Goal: Task Accomplishment & Management: Manage account settings

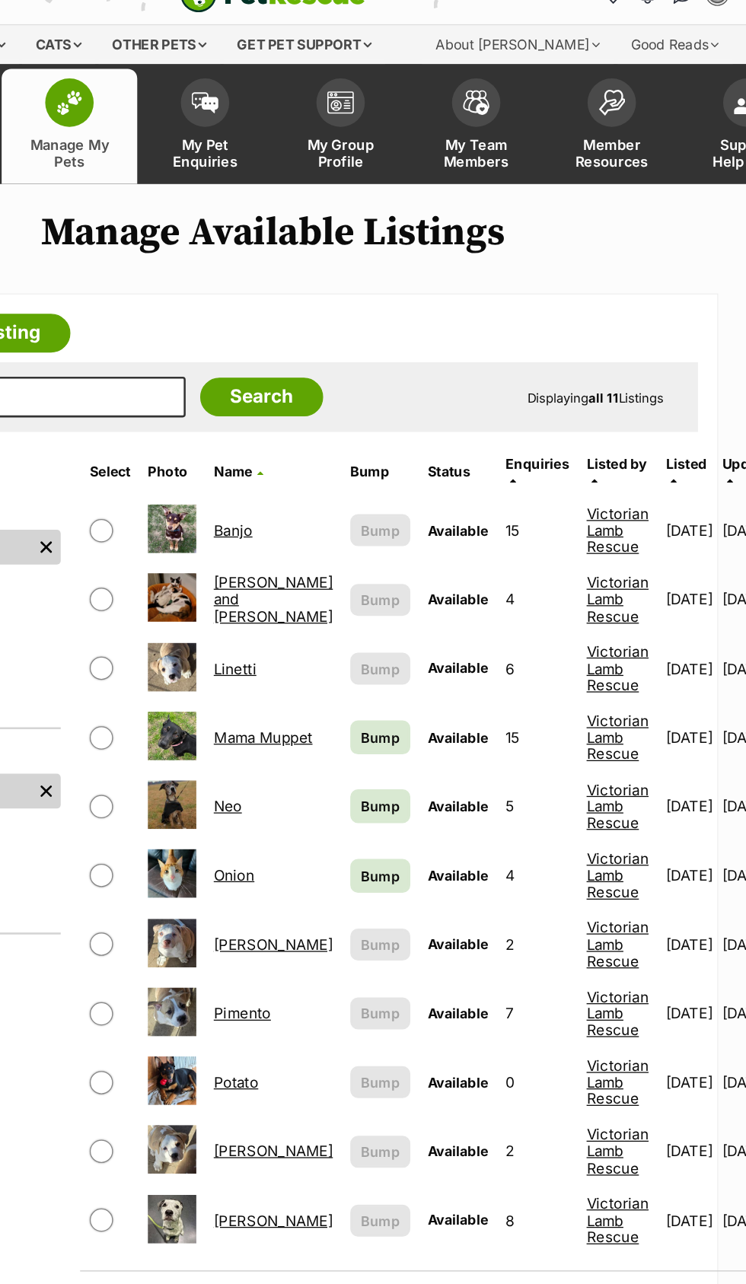
click at [340, 546] on link "Linetti" at bounding box center [343, 553] width 33 height 14
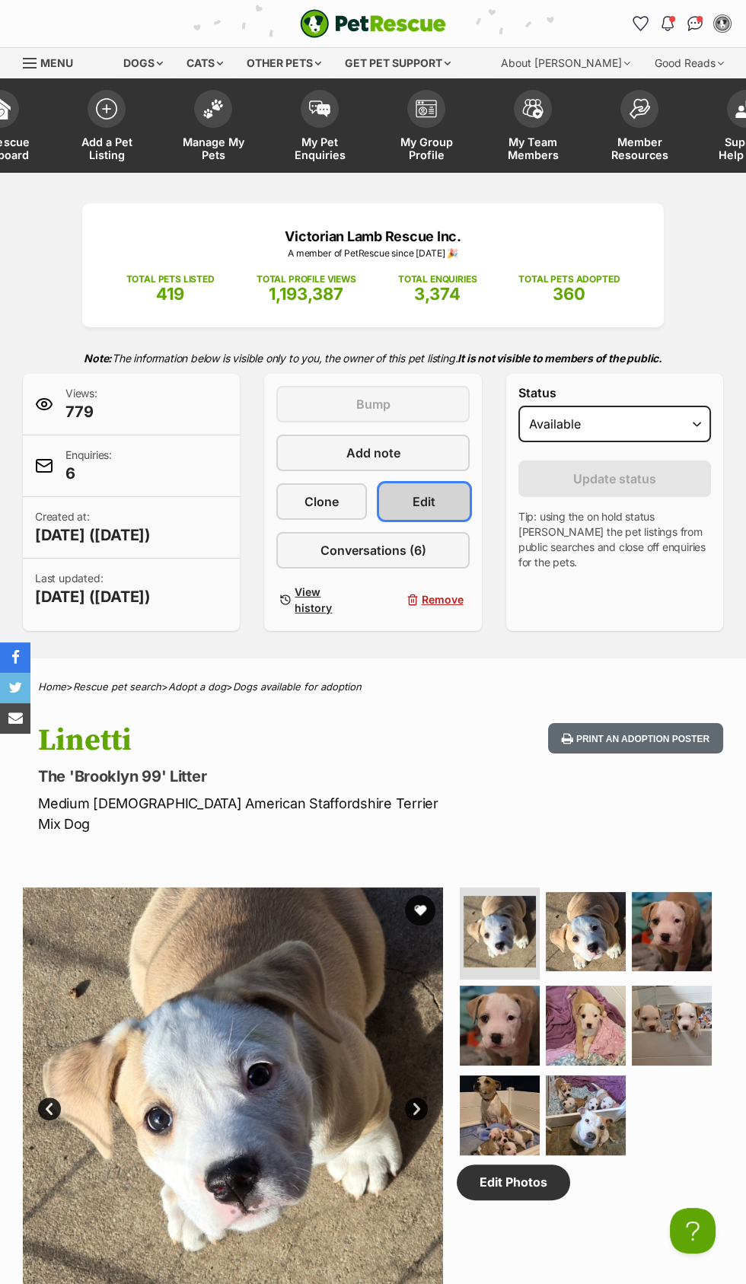
click at [445, 511] on link "Edit" at bounding box center [424, 501] width 91 height 37
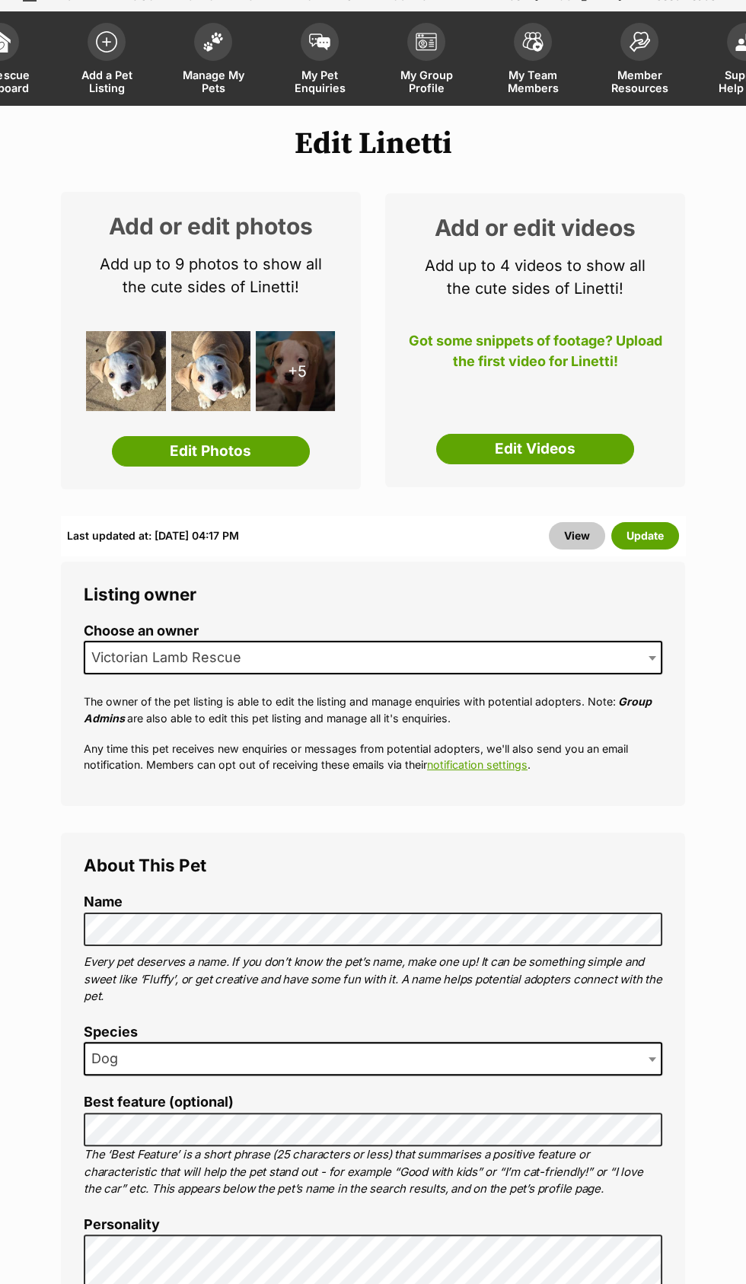
scroll to position [129, 0]
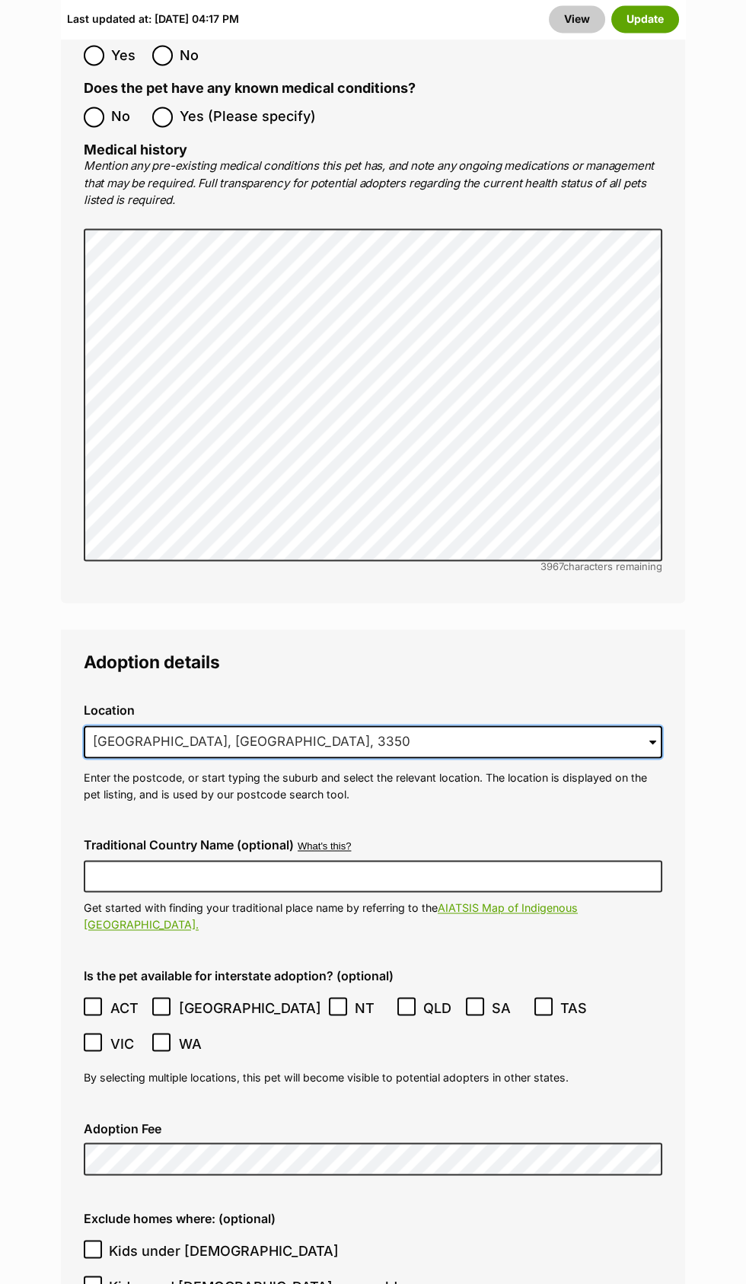
click at [316, 725] on input "Ballarat, VIC, 3350" at bounding box center [373, 741] width 578 height 33
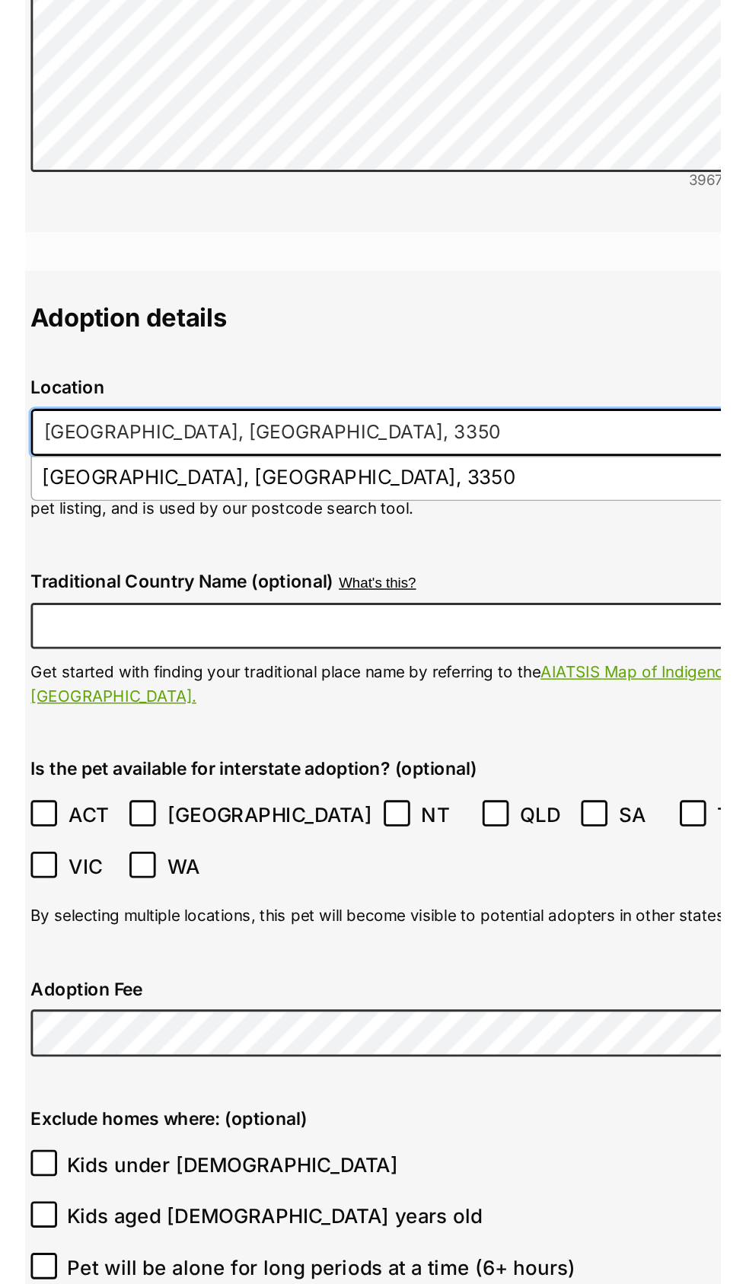
scroll to position [3248, 0]
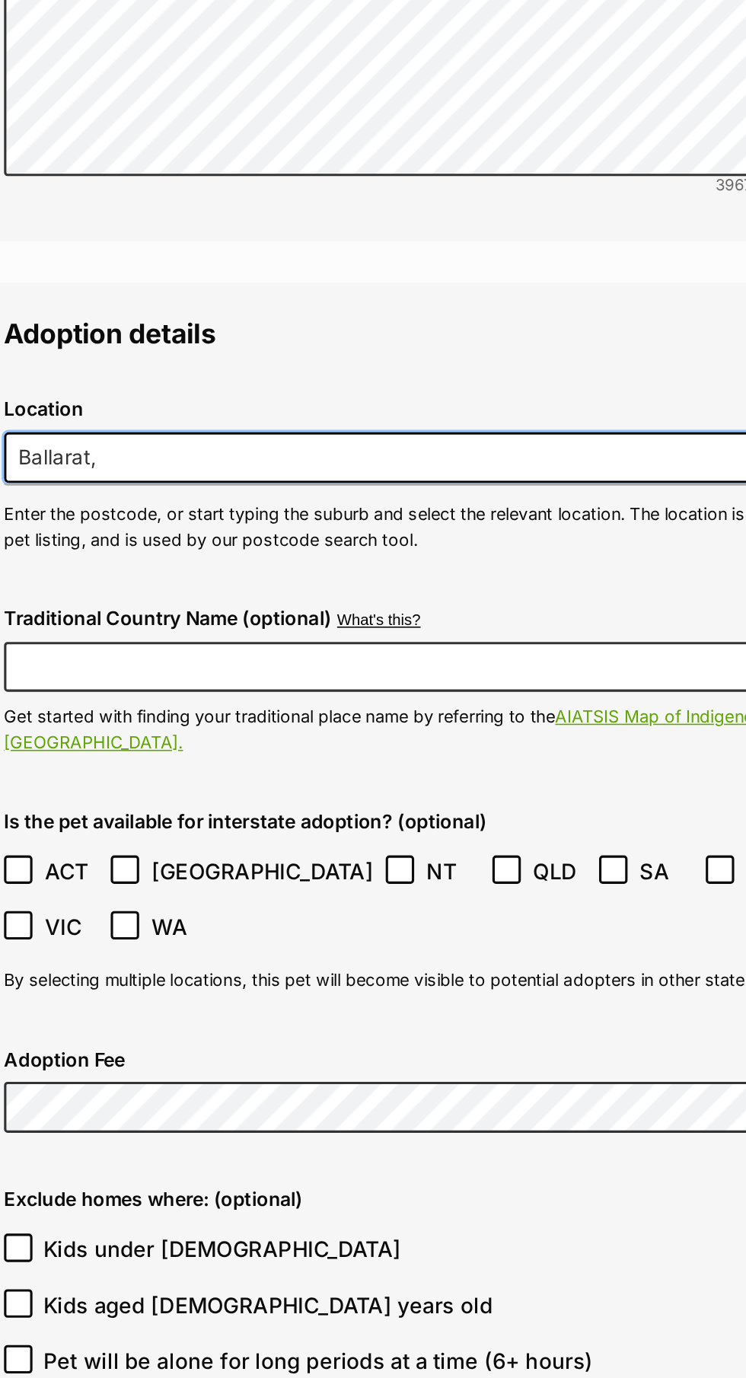
type input "Ballarat,"
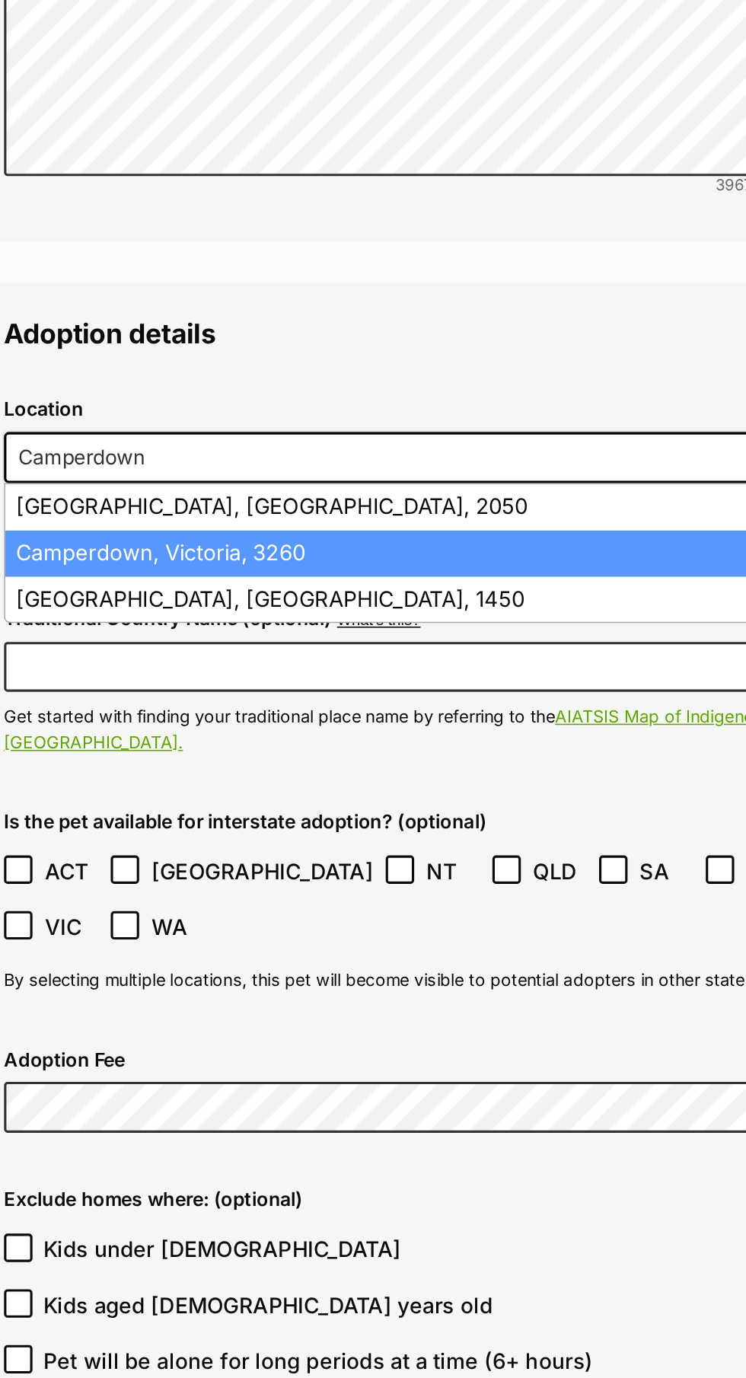
click at [273, 789] on li "Camperdown, Victoria, 3260" at bounding box center [372, 804] width 576 height 30
type input "Camperdown, Victoria, 3260"
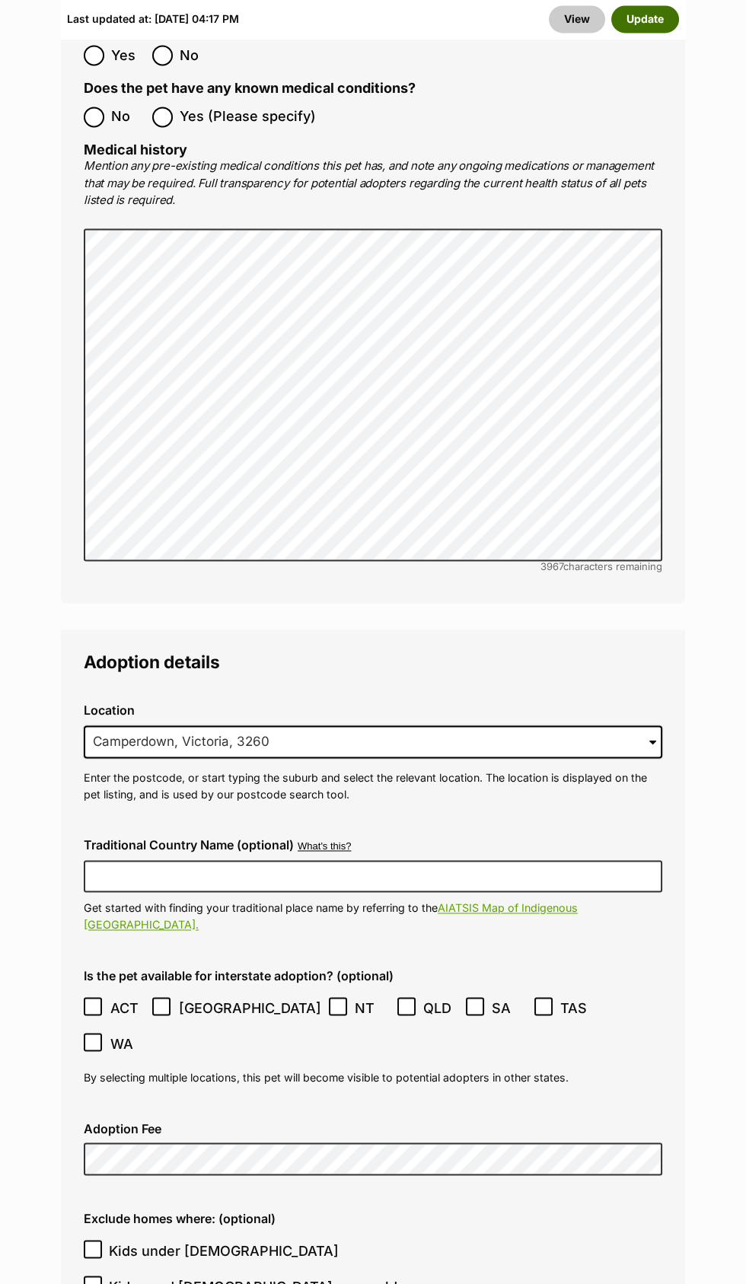
click at [653, 18] on button "Update" at bounding box center [645, 18] width 68 height 27
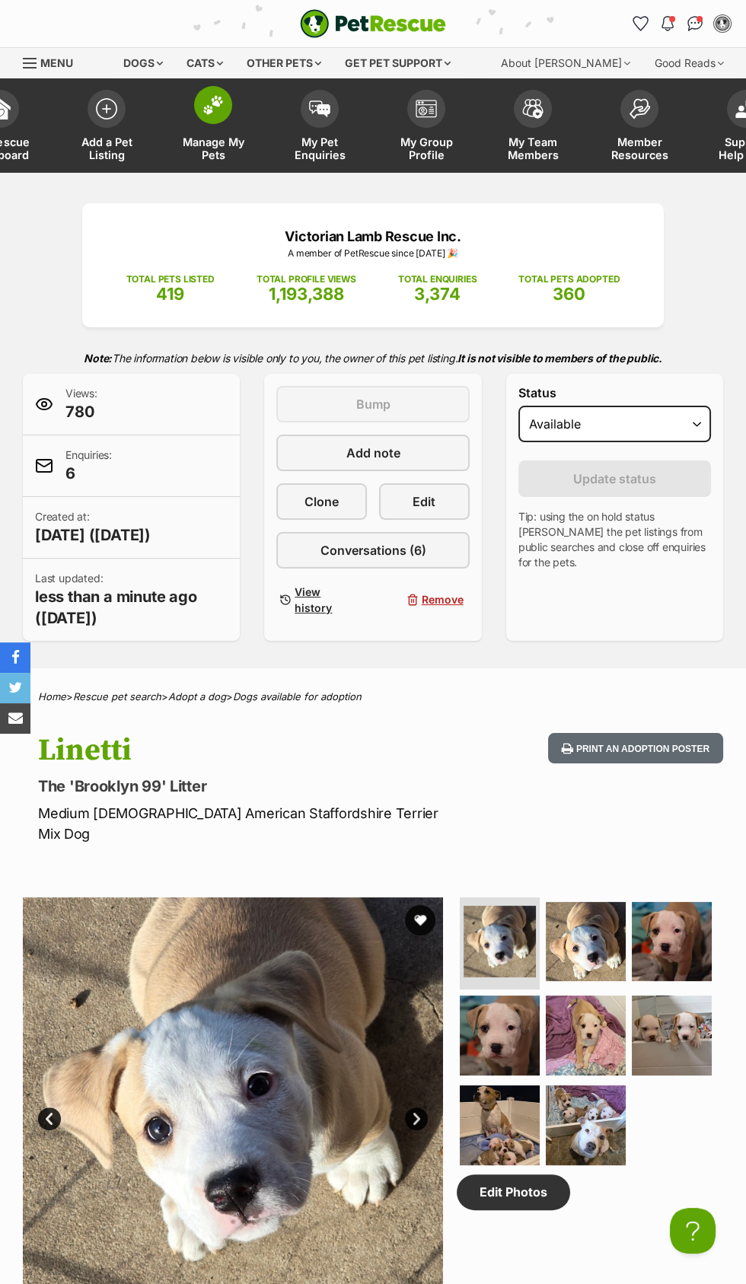
click at [212, 127] on link "Manage My Pets" at bounding box center [213, 127] width 107 height 91
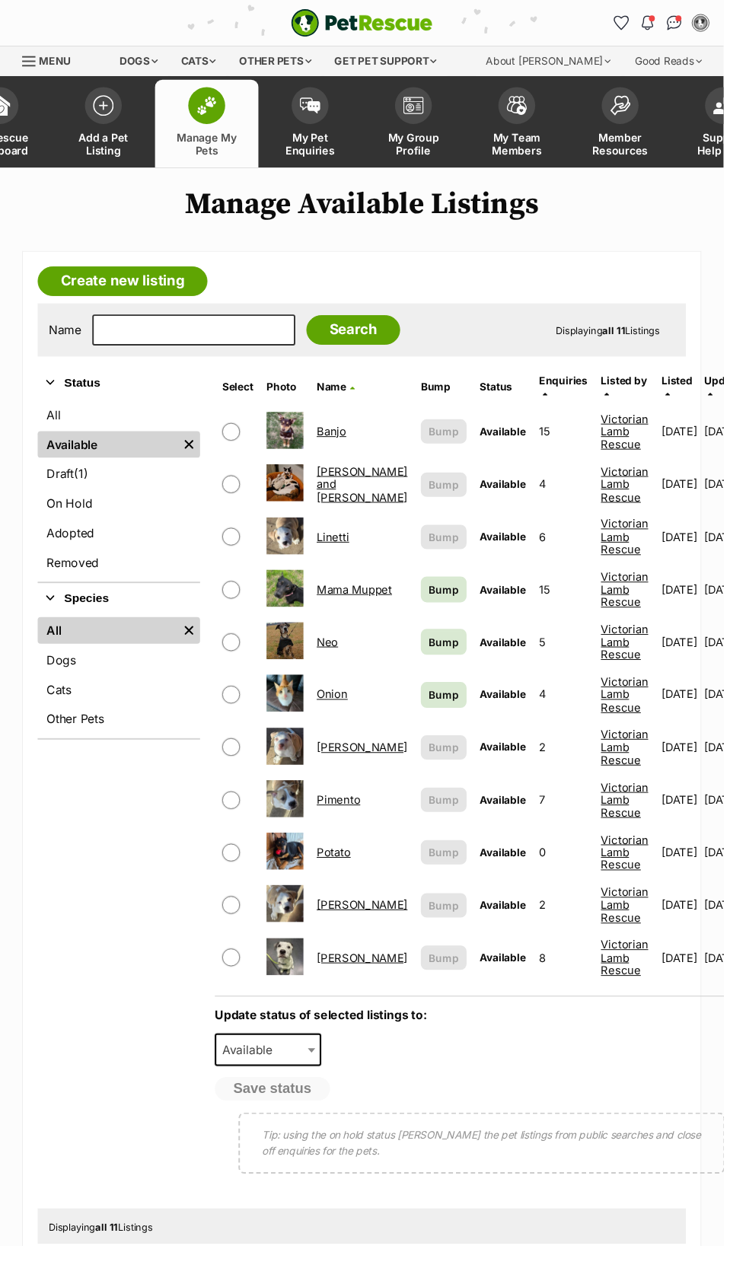
click at [361, 929] on link "[PERSON_NAME]" at bounding box center [374, 933] width 94 height 14
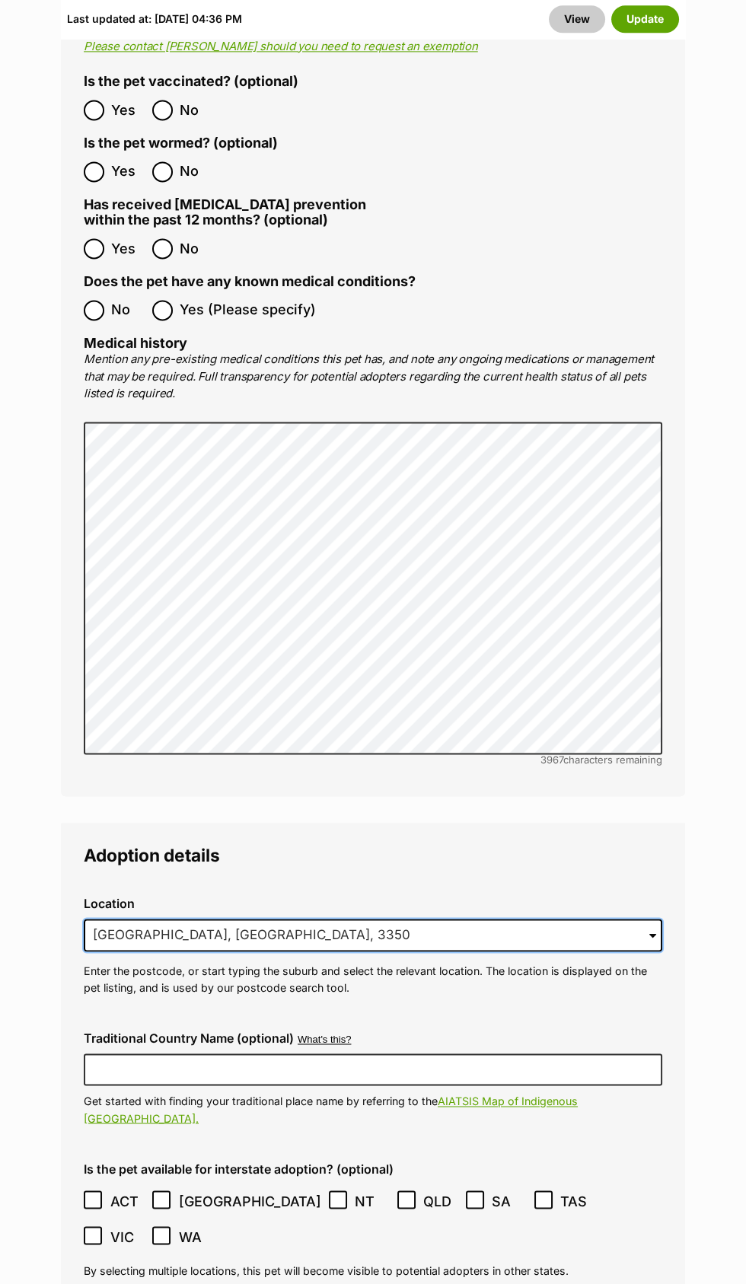
click at [271, 919] on input "[GEOGRAPHIC_DATA], [GEOGRAPHIC_DATA], 3350" at bounding box center [373, 935] width 578 height 33
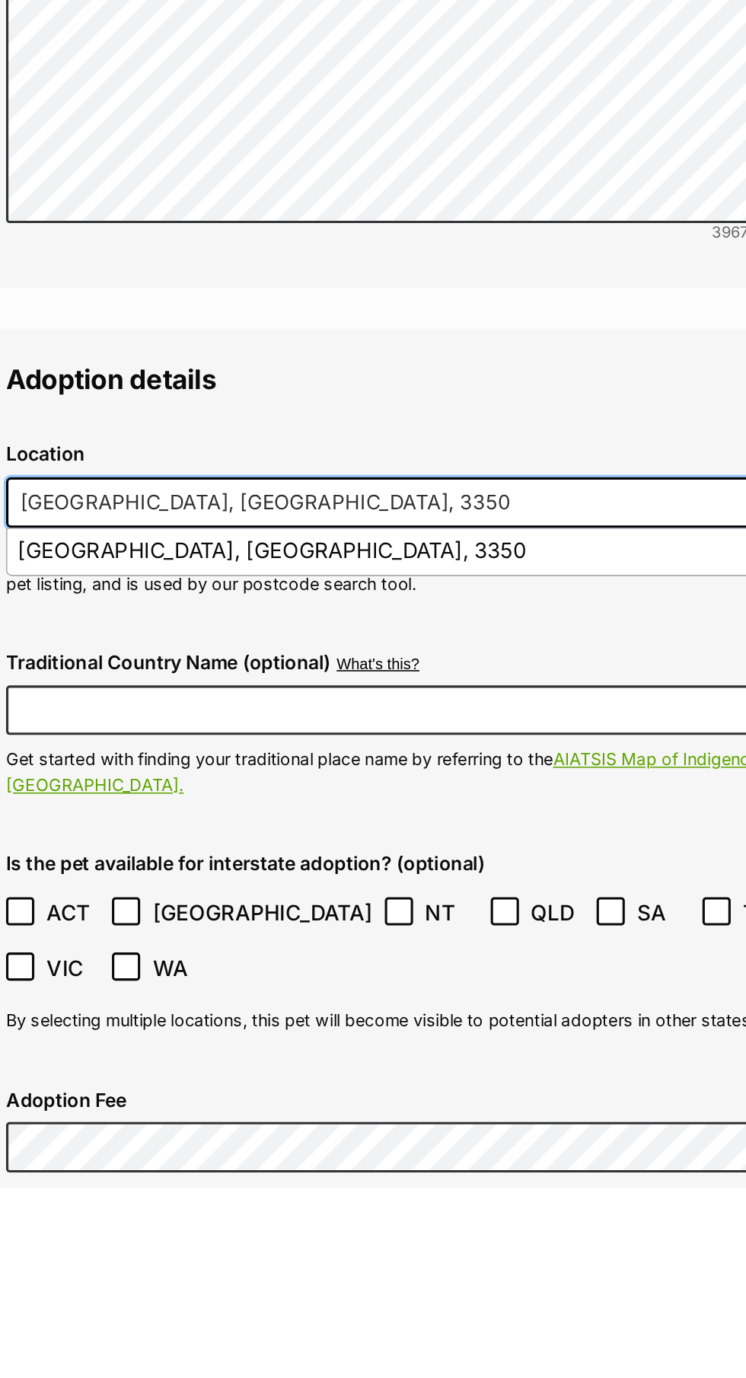
scroll to position [3077, 0]
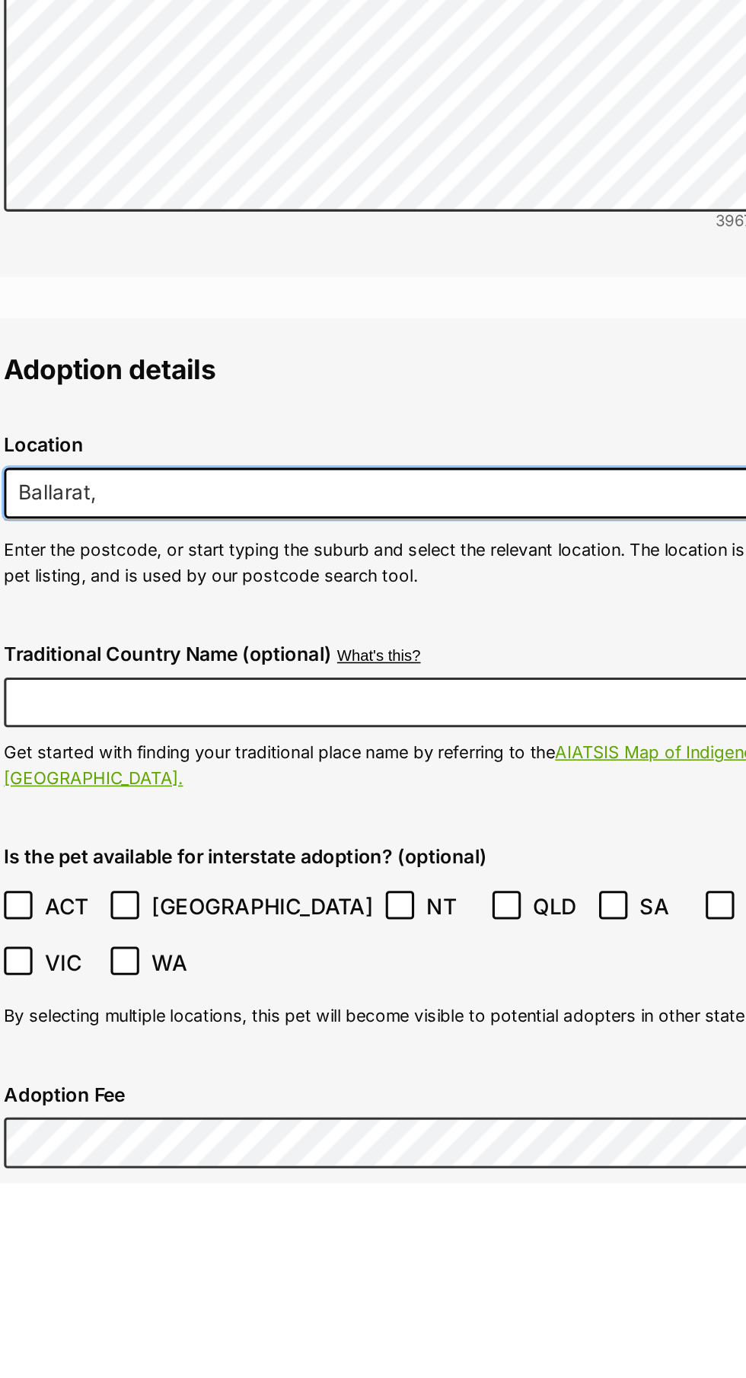
type input "Ballarat,"
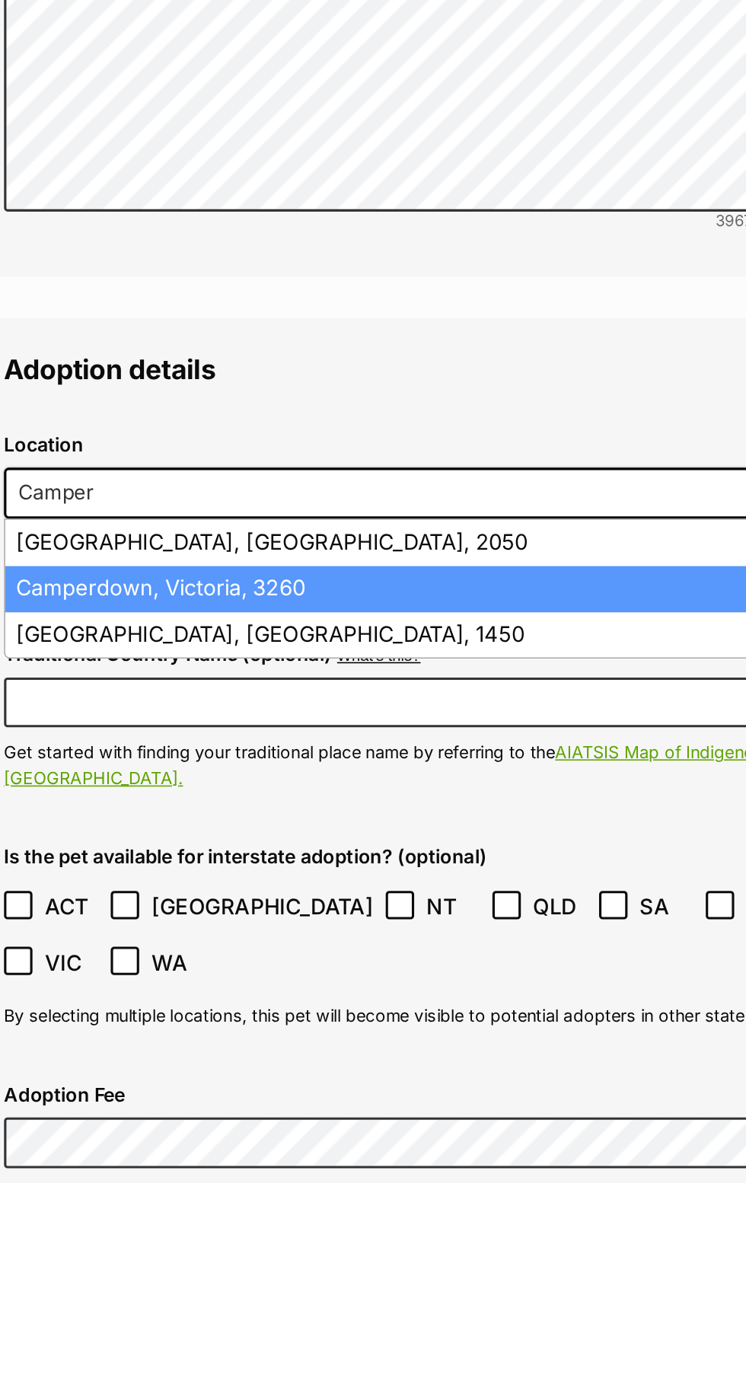
click at [292, 982] on li "Camperdown, Victoria, 3260" at bounding box center [372, 997] width 576 height 30
type input "Camperdown, Victoria, 3260"
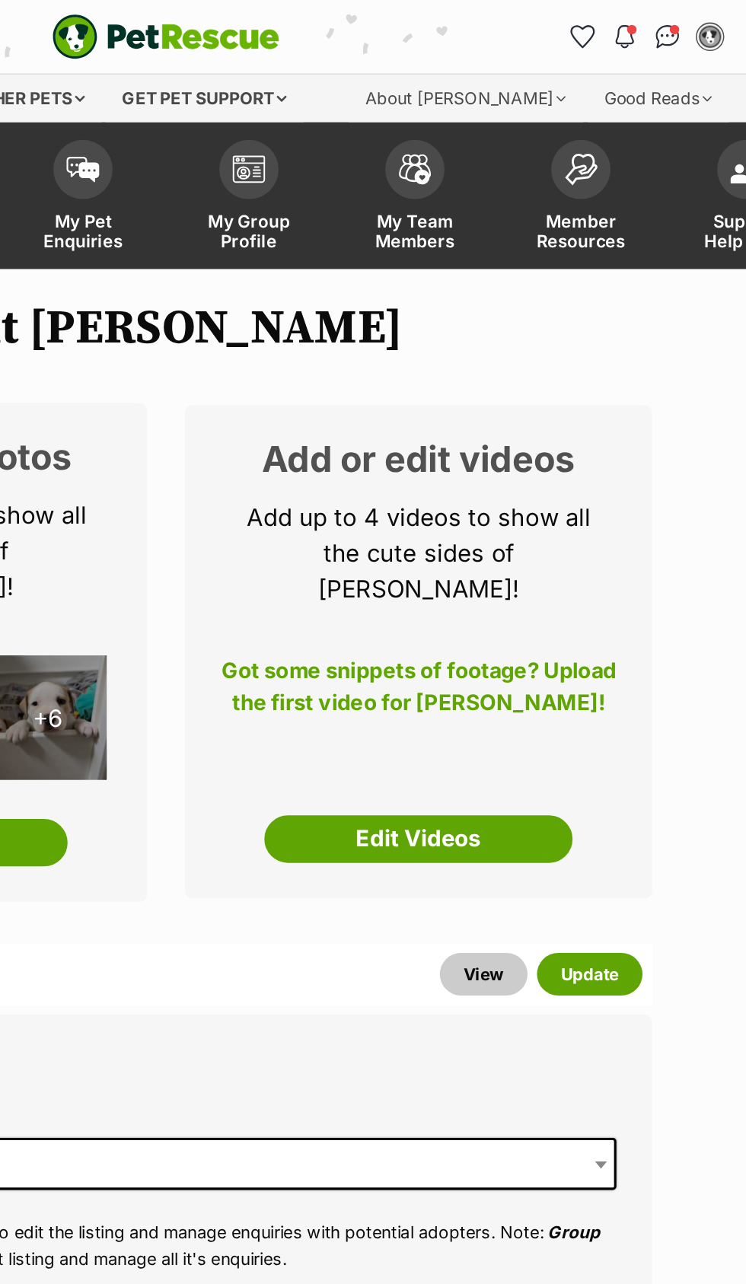
scroll to position [0, 0]
click at [662, 612] on button "Update" at bounding box center [645, 625] width 68 height 27
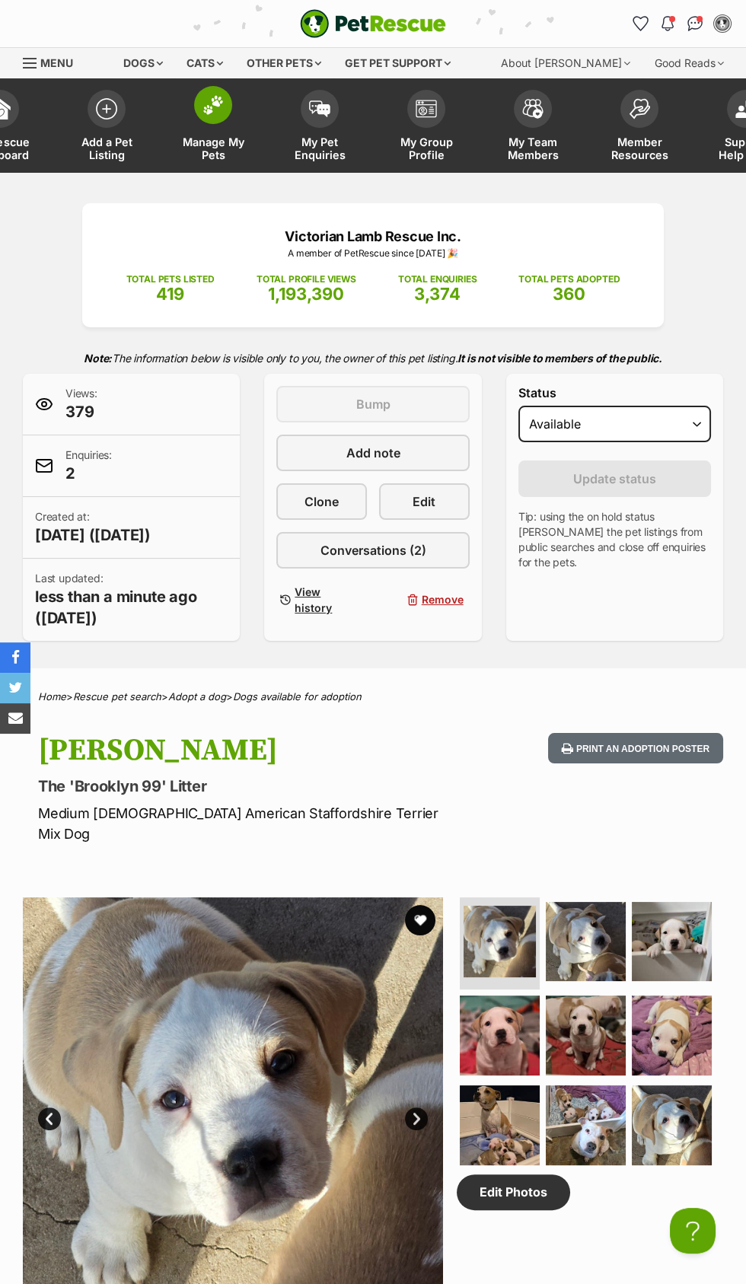
click at [209, 112] on img at bounding box center [212, 105] width 21 height 20
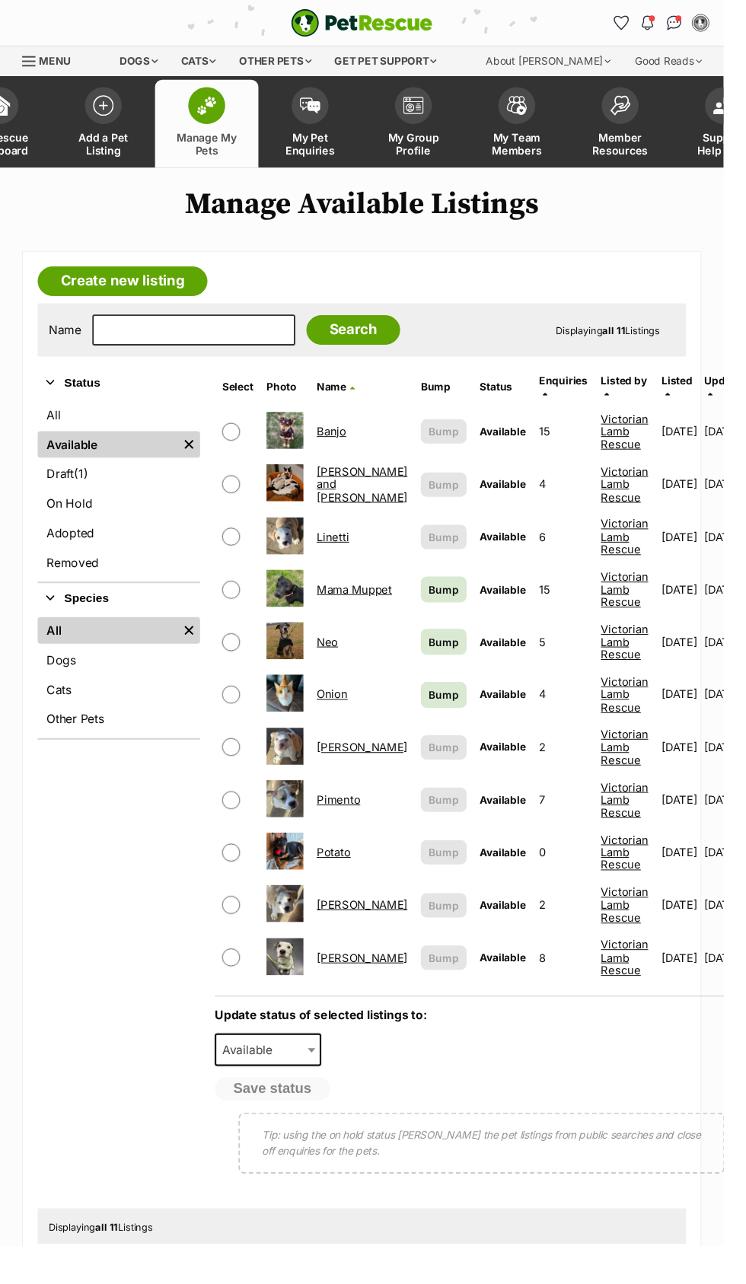
click at [367, 817] on link "Pimento" at bounding box center [349, 824] width 45 height 14
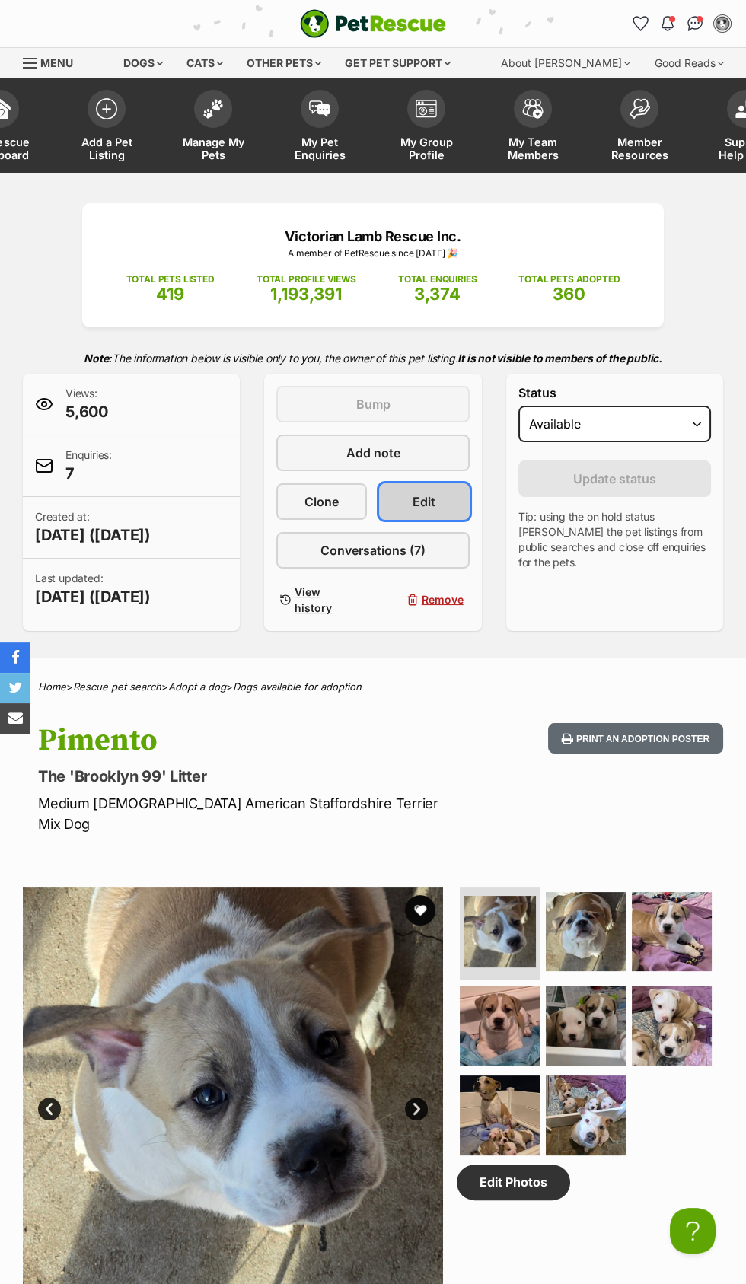
click at [438, 496] on link "Edit" at bounding box center [424, 501] width 91 height 37
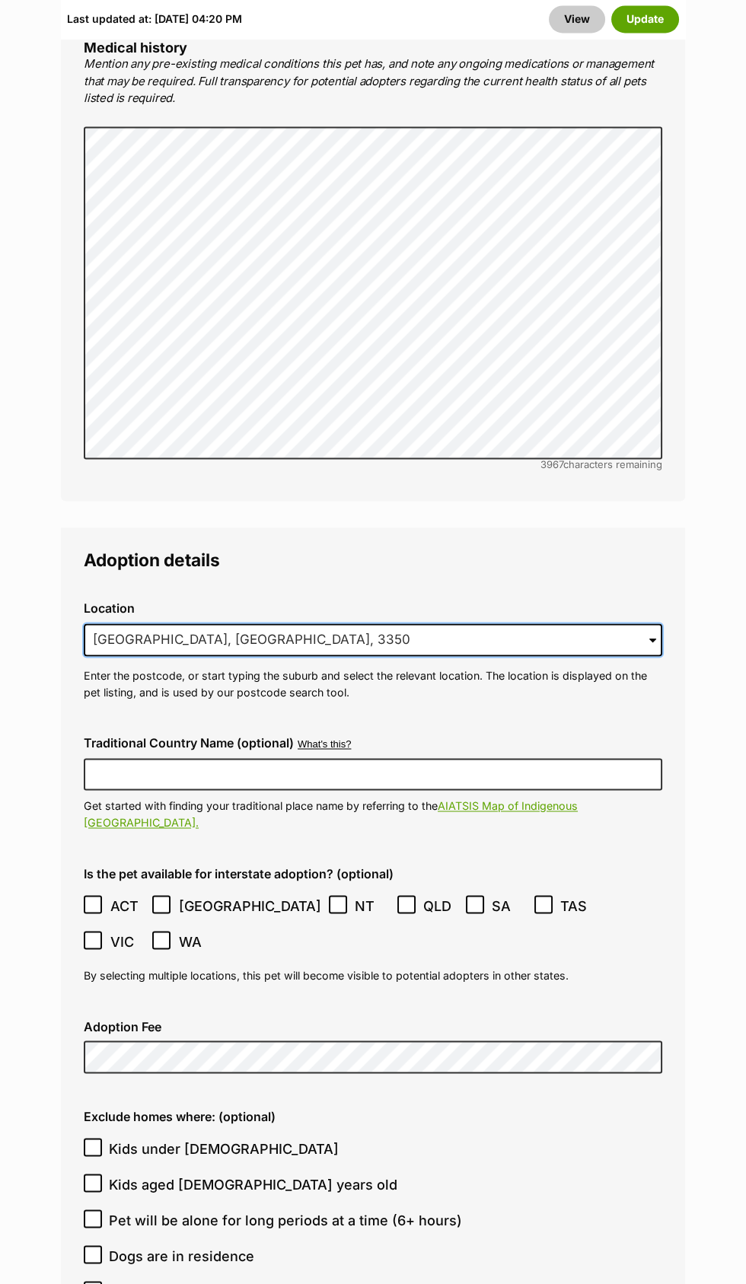
click at [277, 623] on input "Ballarat, VIC, 3350" at bounding box center [373, 639] width 578 height 33
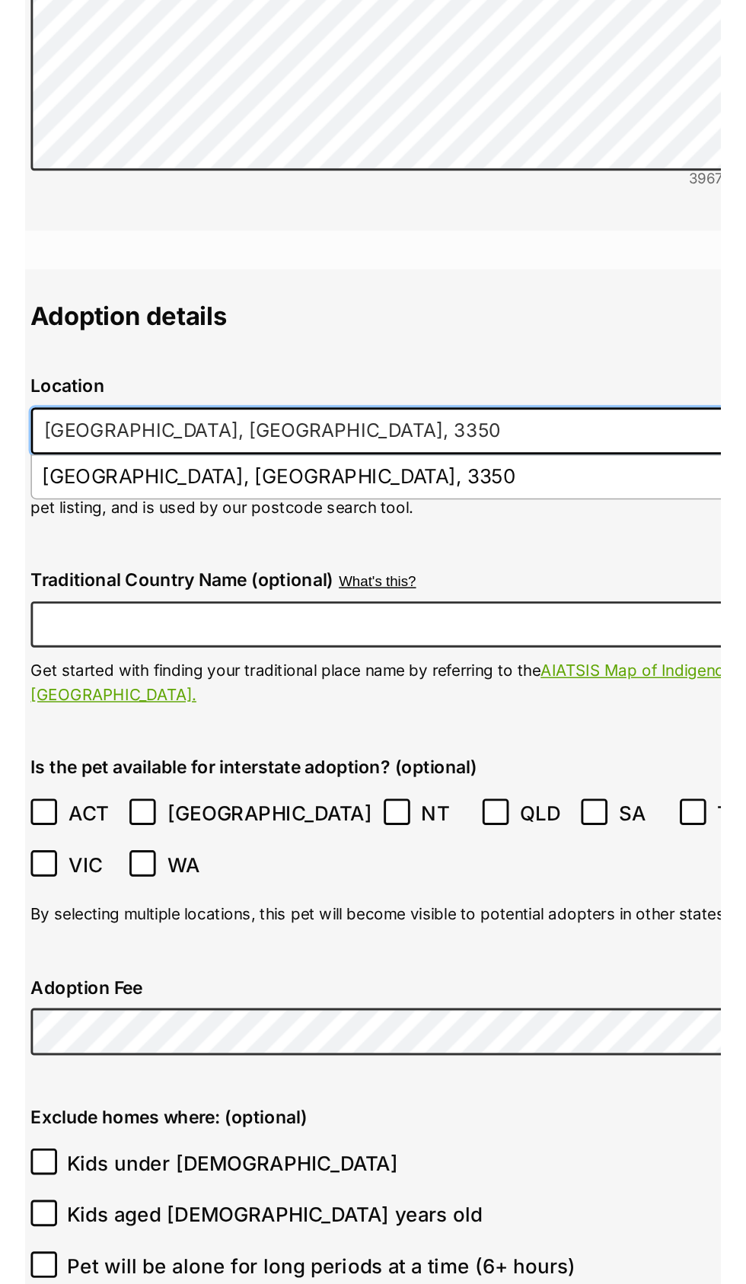
scroll to position [3350, 0]
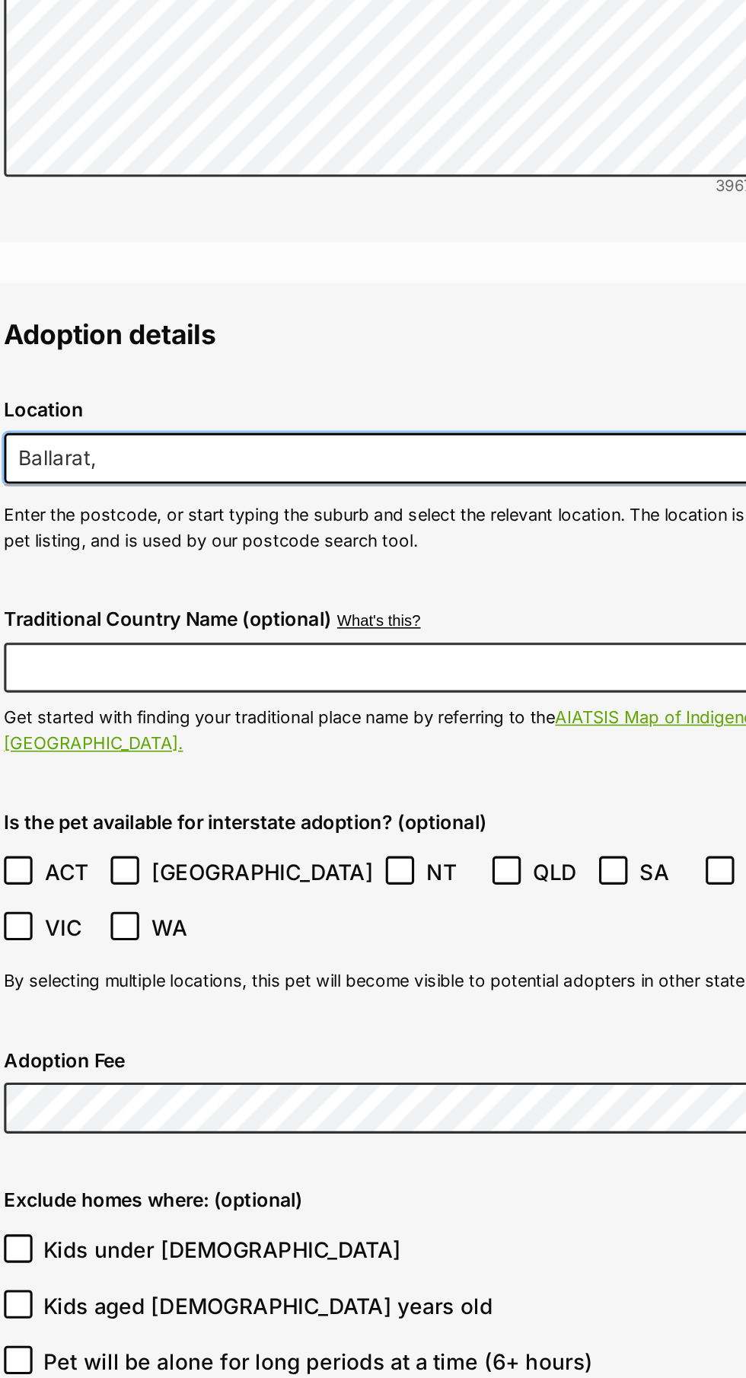
type input "Ballarat,"
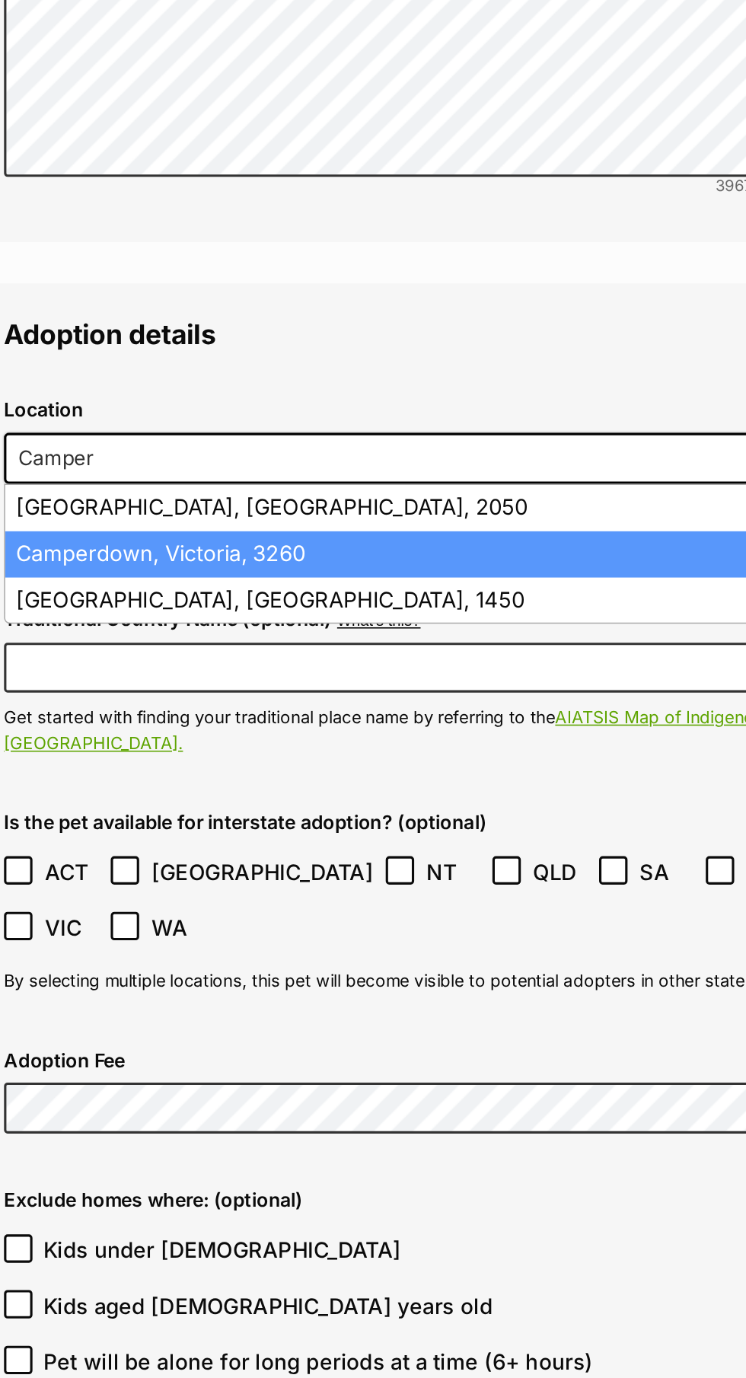
click at [270, 687] on li "Camperdown, Victoria, 3260" at bounding box center [372, 702] width 576 height 30
type input "Camperdown, Victoria, 3260"
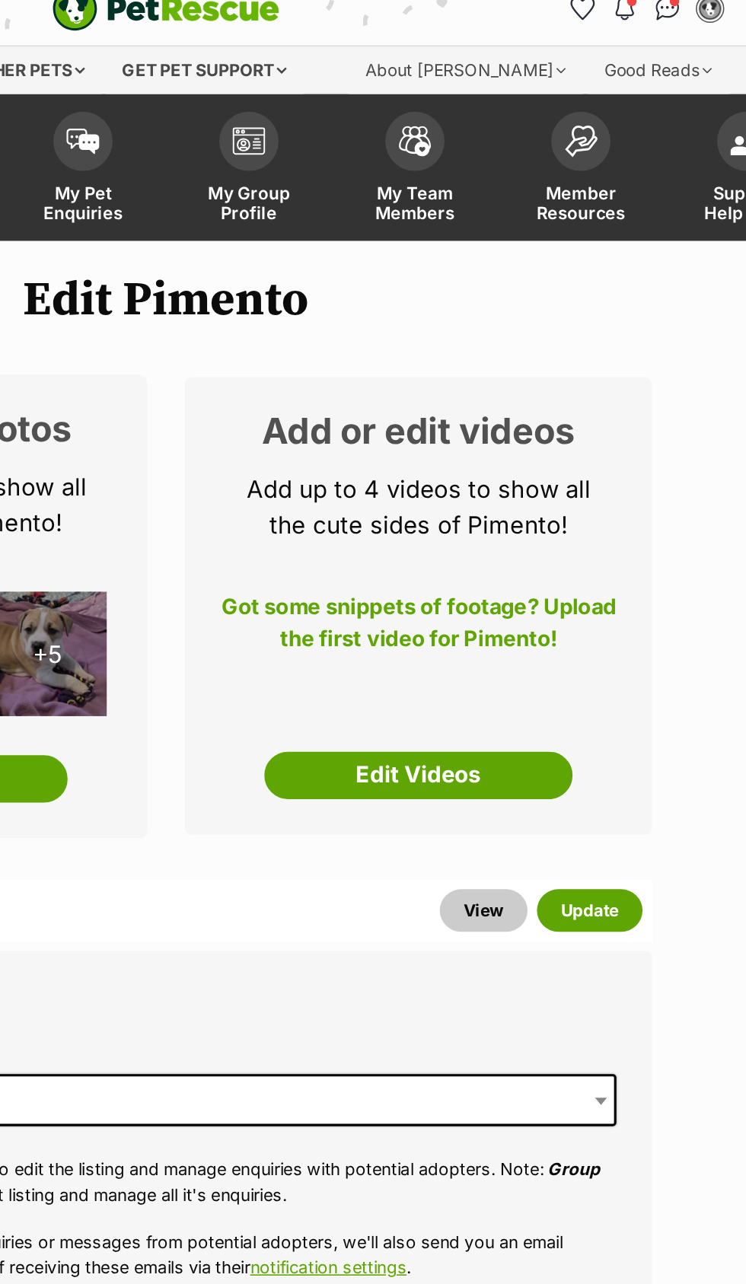
scroll to position [0, 0]
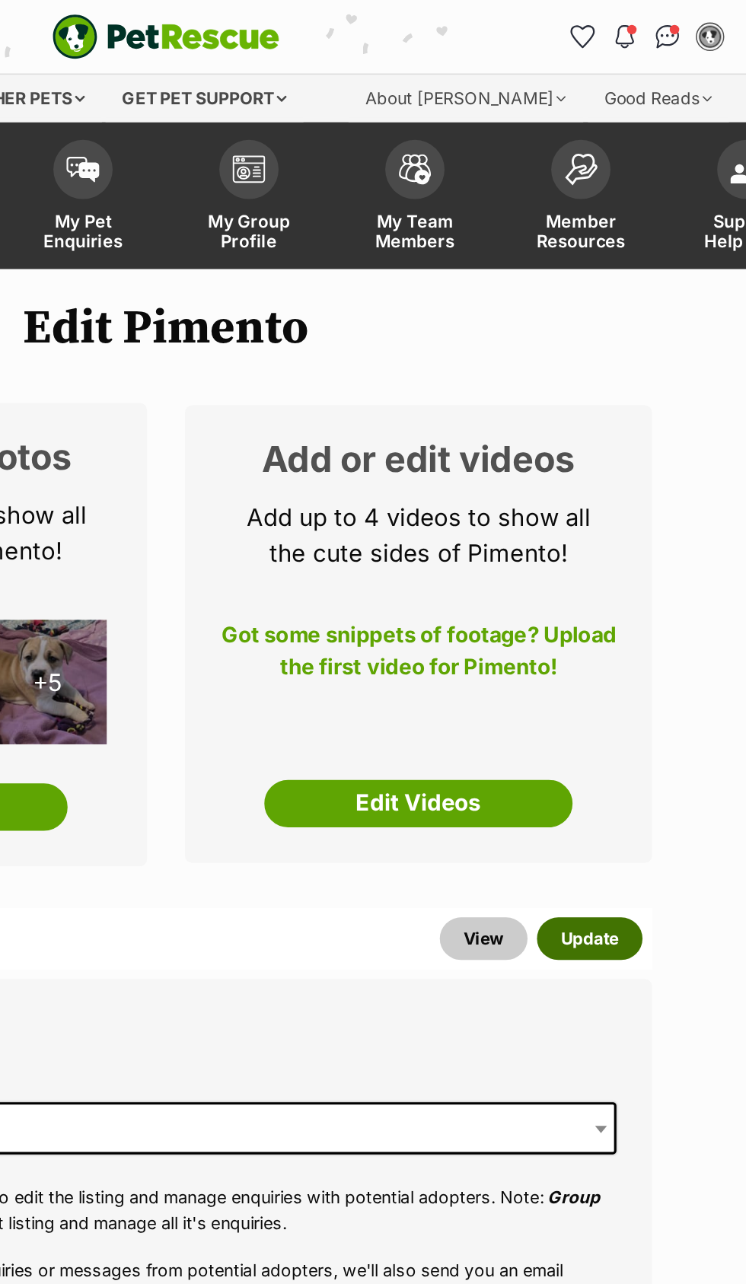
click at [647, 601] on button "Update" at bounding box center [645, 602] width 68 height 27
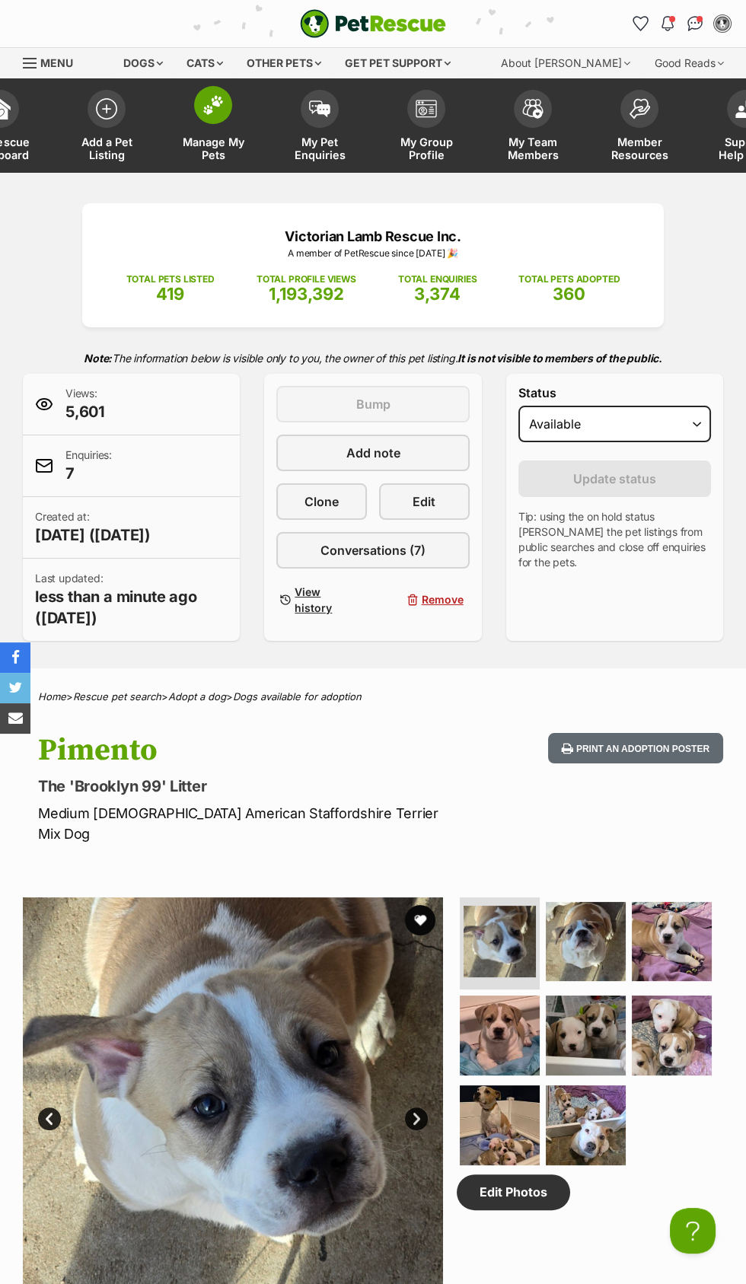
click at [208, 106] on img at bounding box center [212, 105] width 21 height 20
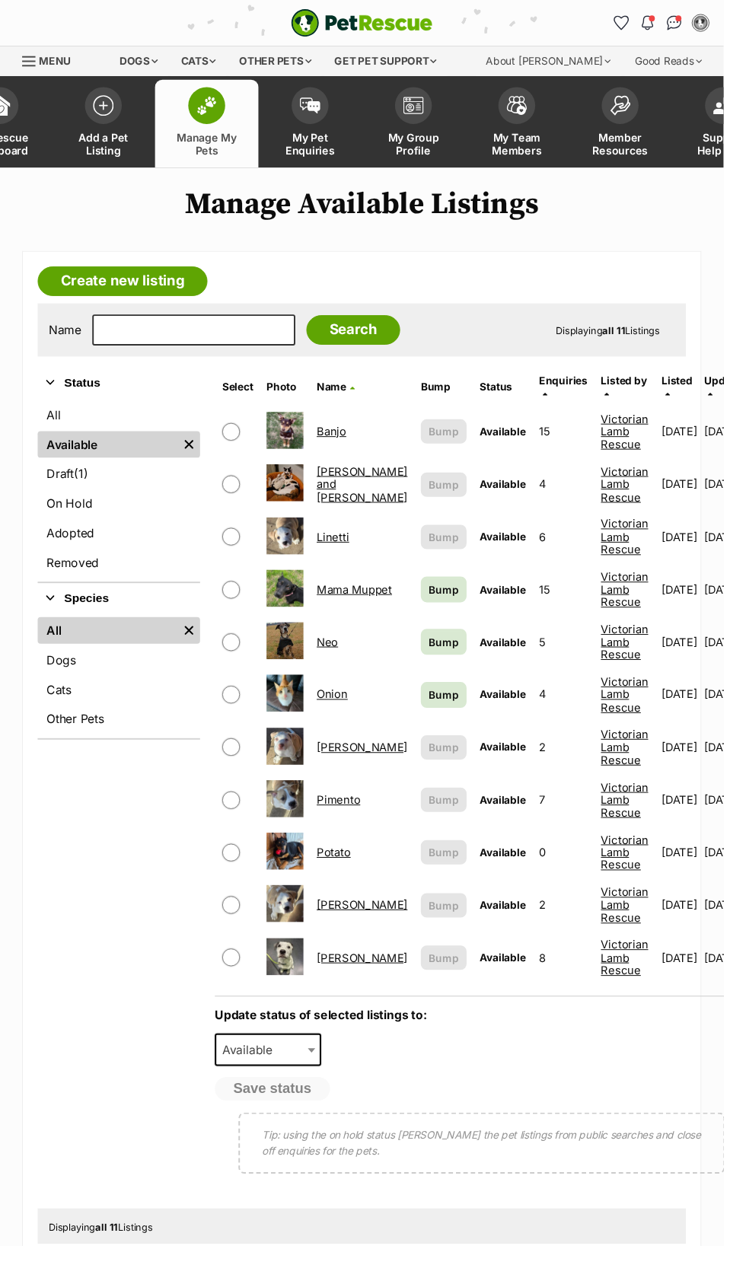
click at [343, 763] on link "[PERSON_NAME]" at bounding box center [374, 770] width 94 height 14
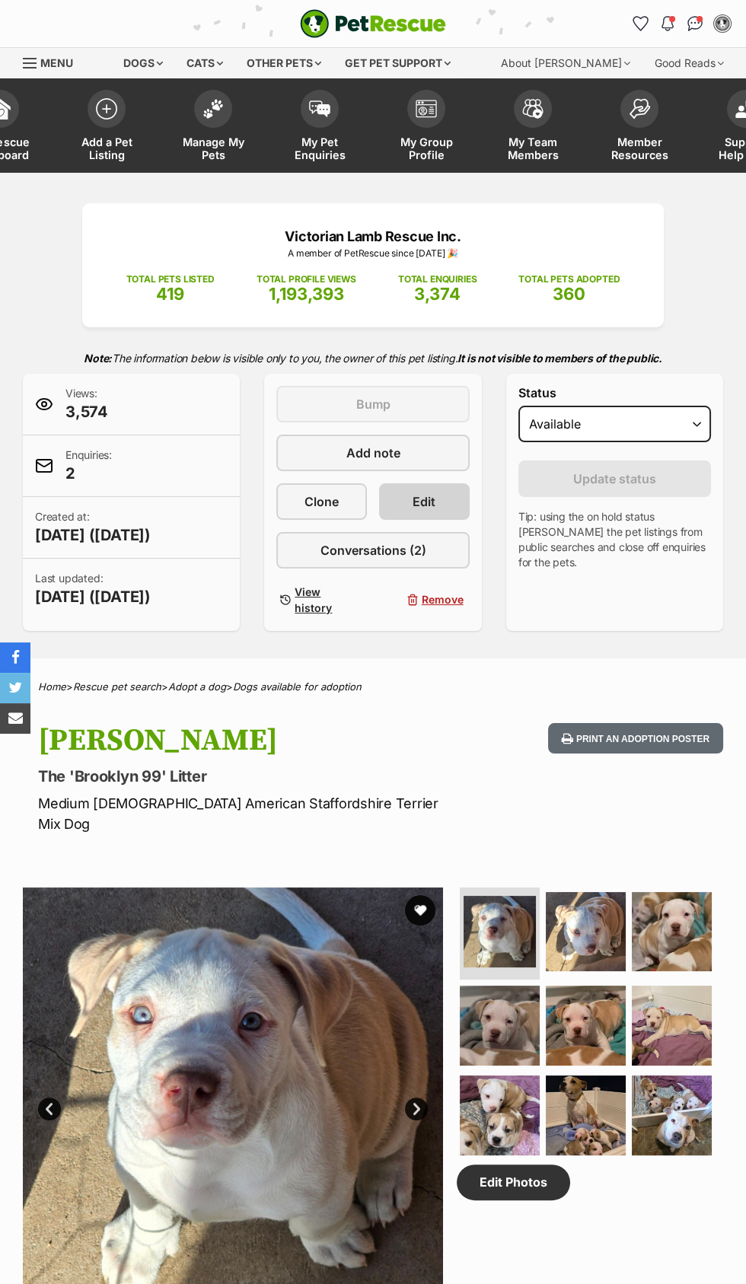
click at [441, 496] on link "Edit" at bounding box center [424, 501] width 91 height 37
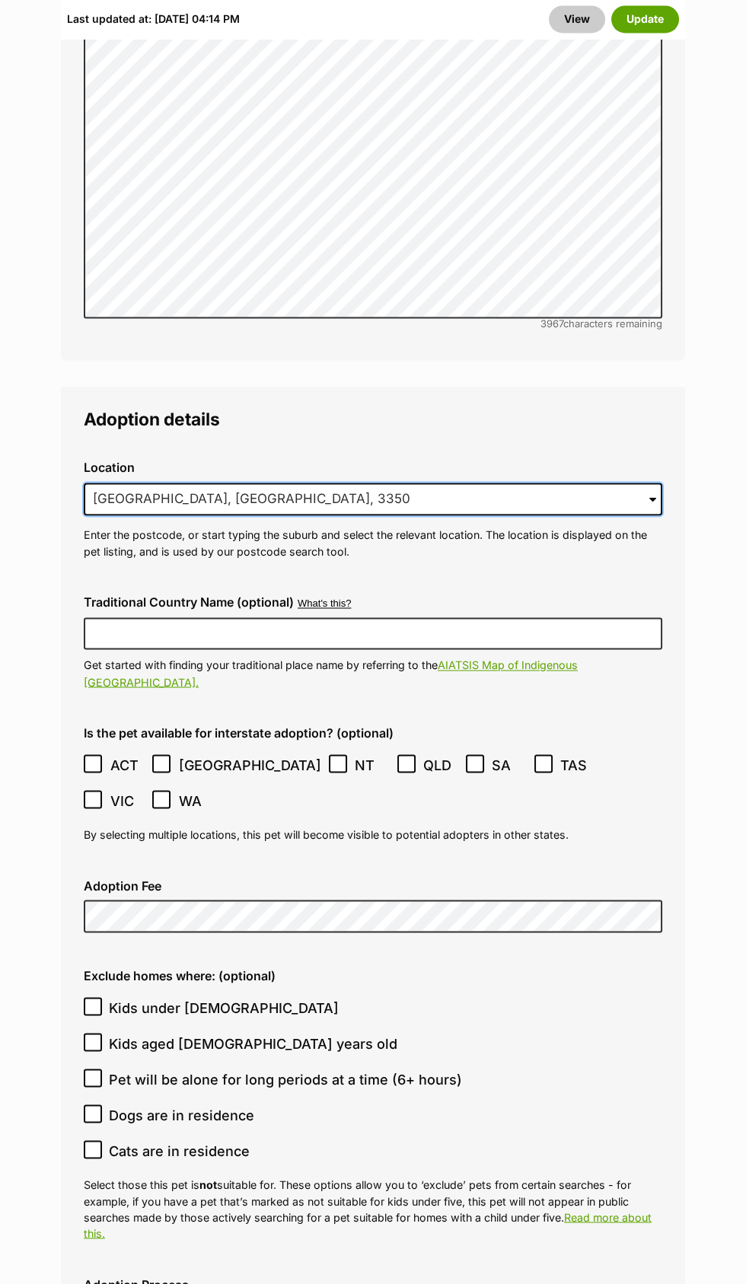
click at [244, 483] on input "Ballarat, VIC, 3350" at bounding box center [373, 499] width 578 height 33
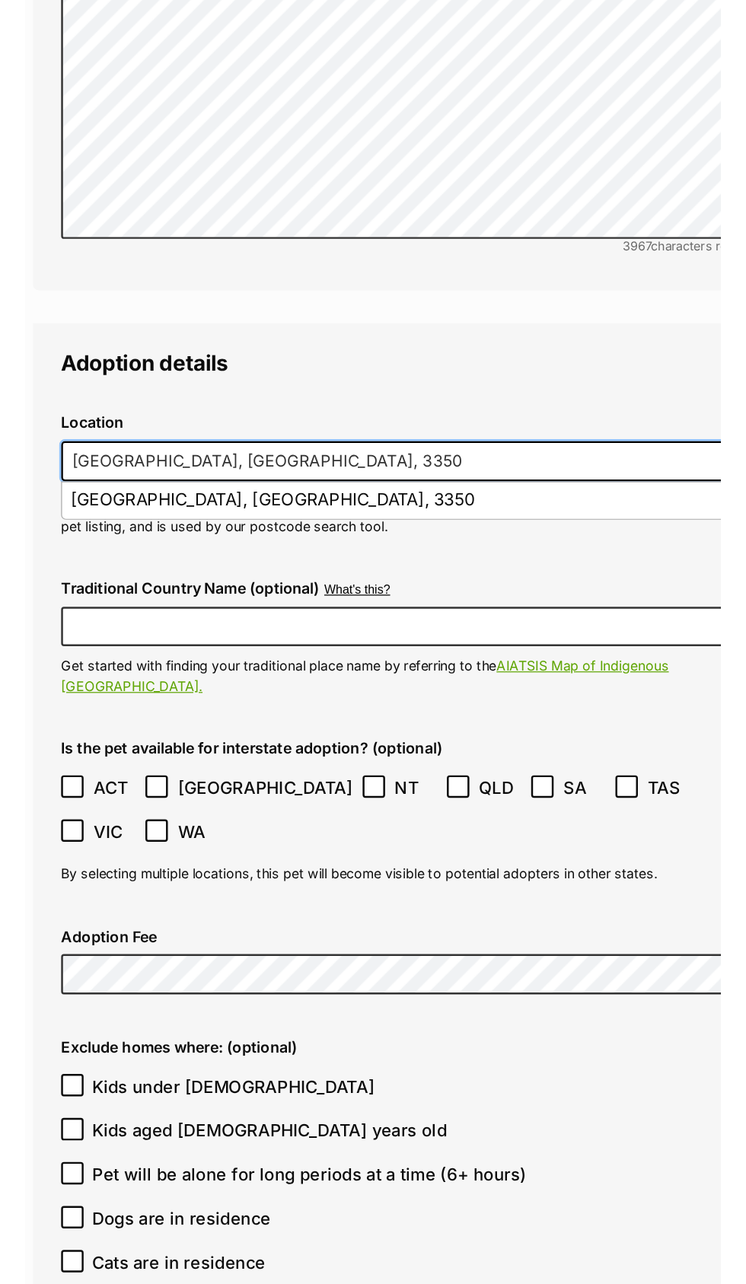
scroll to position [3513, 0]
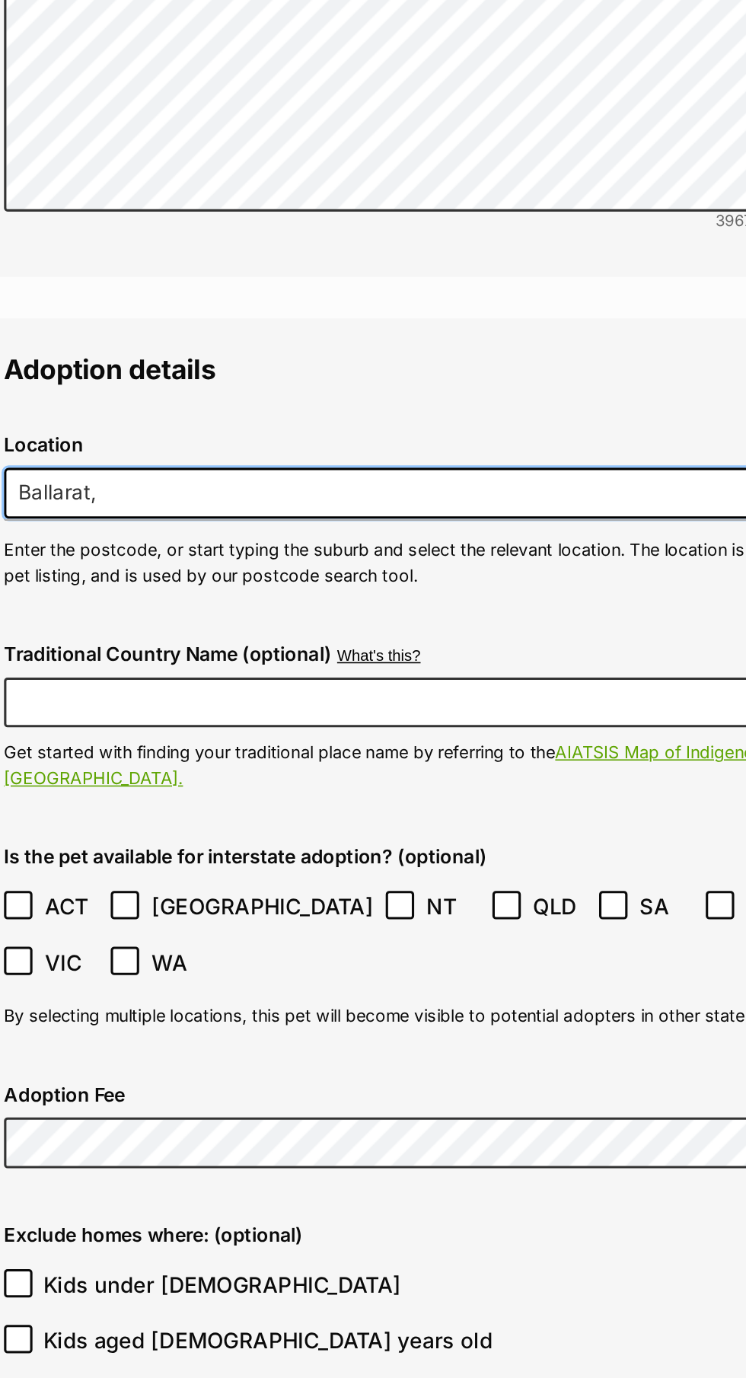
type input "Ballarat,"
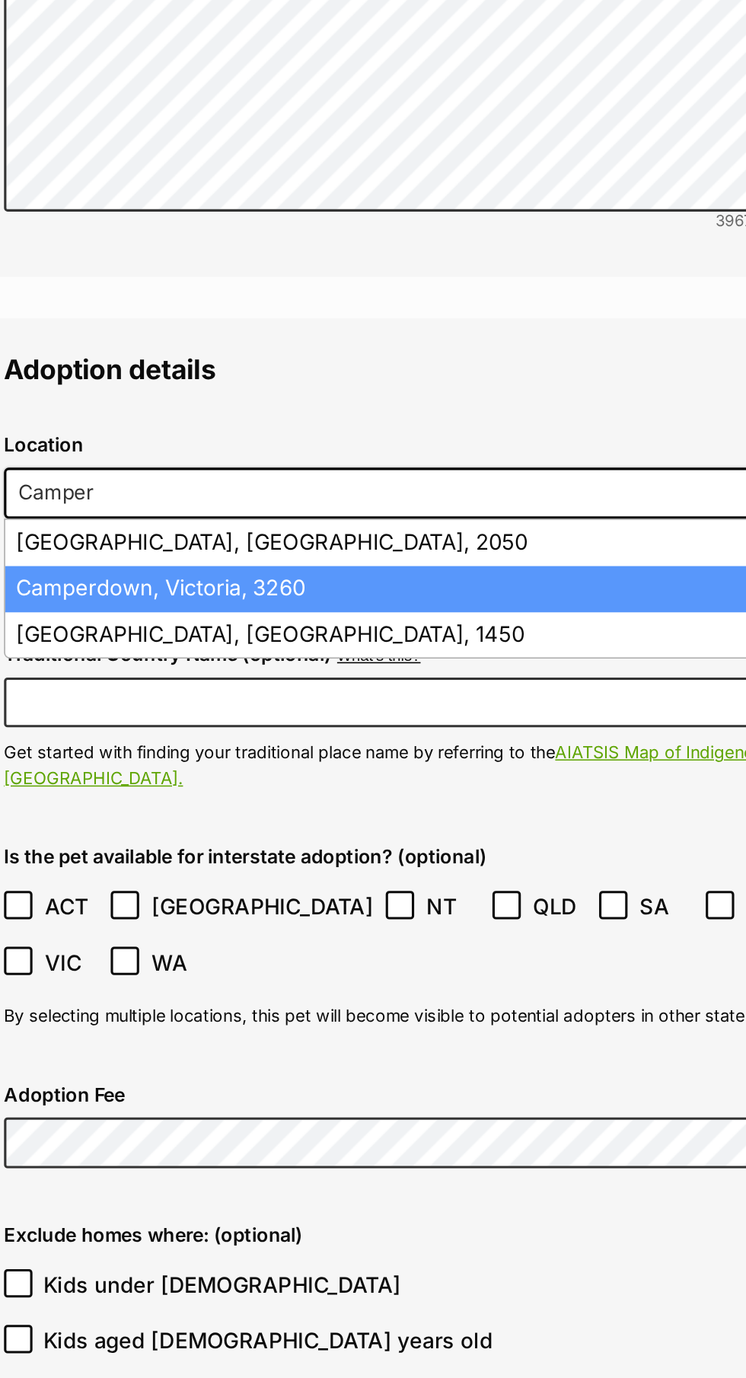
click at [266, 546] on li "Camperdown, Victoria, 3260" at bounding box center [372, 561] width 576 height 30
type input "Camperdown, Victoria, 3260"
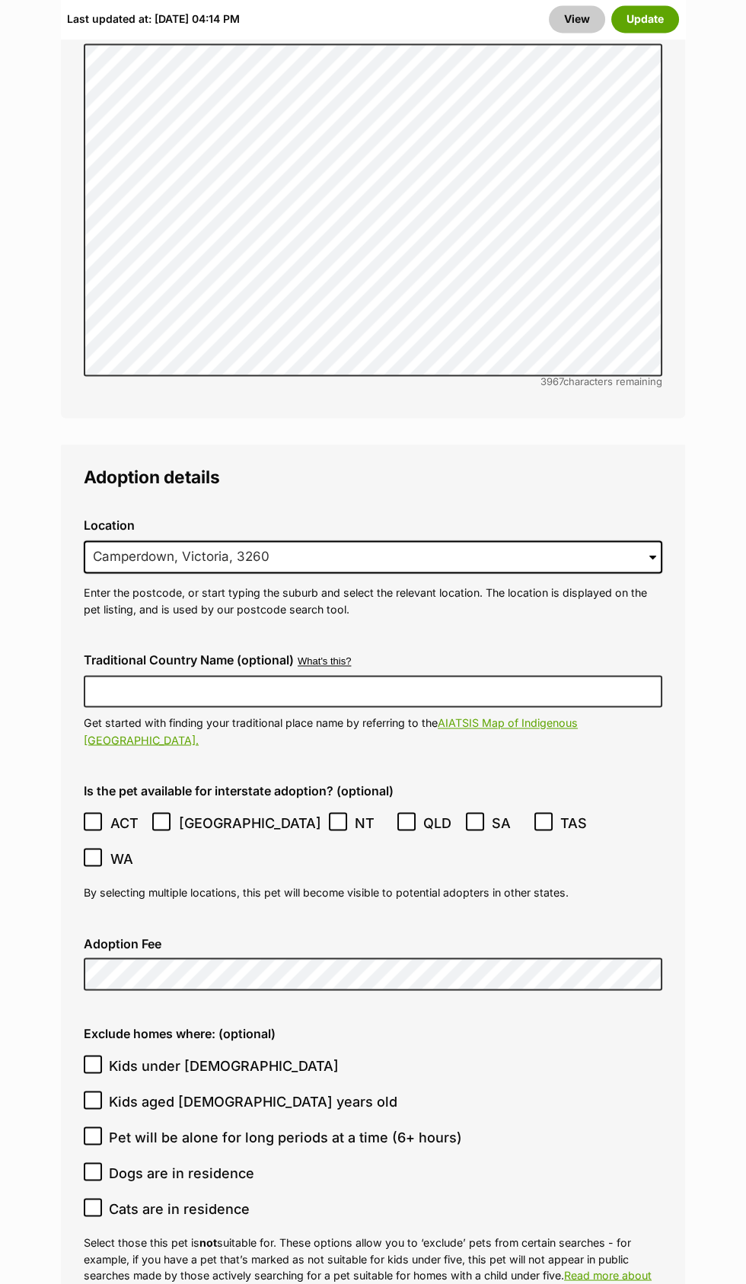
scroll to position [3475, 0]
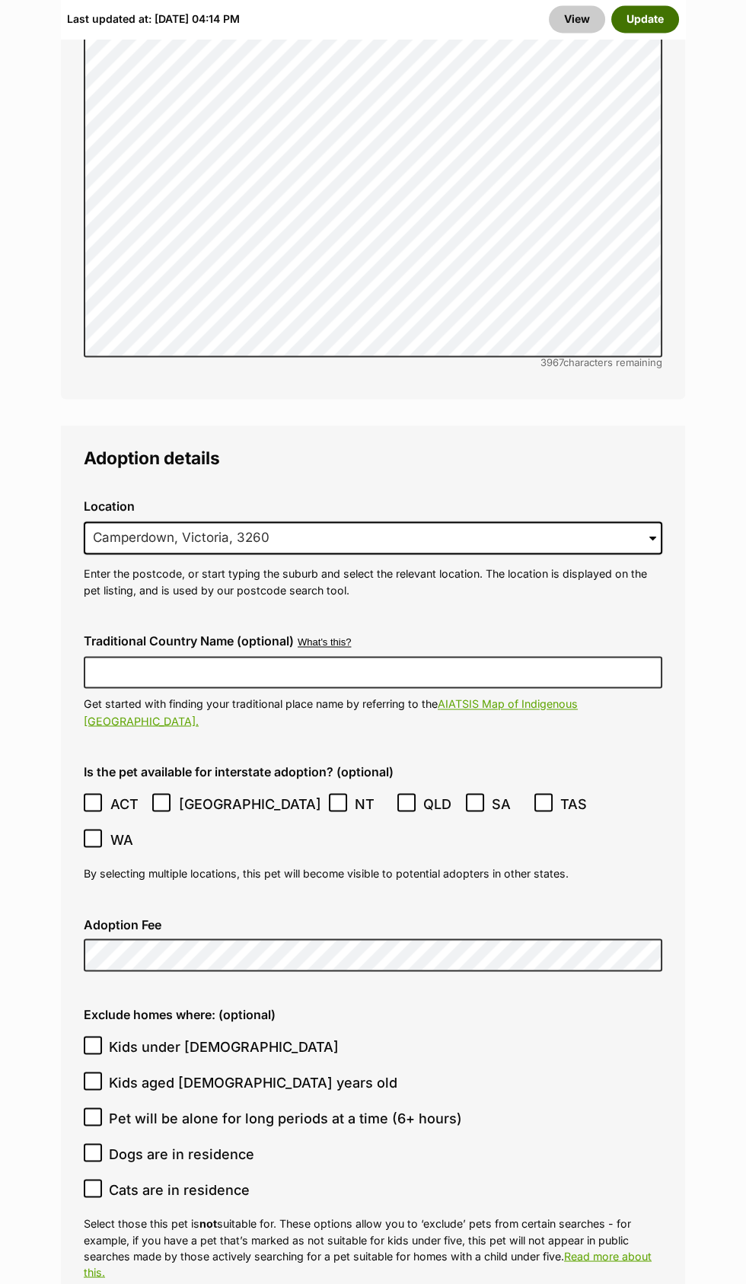
click at [663, 14] on button "Update" at bounding box center [645, 18] width 68 height 27
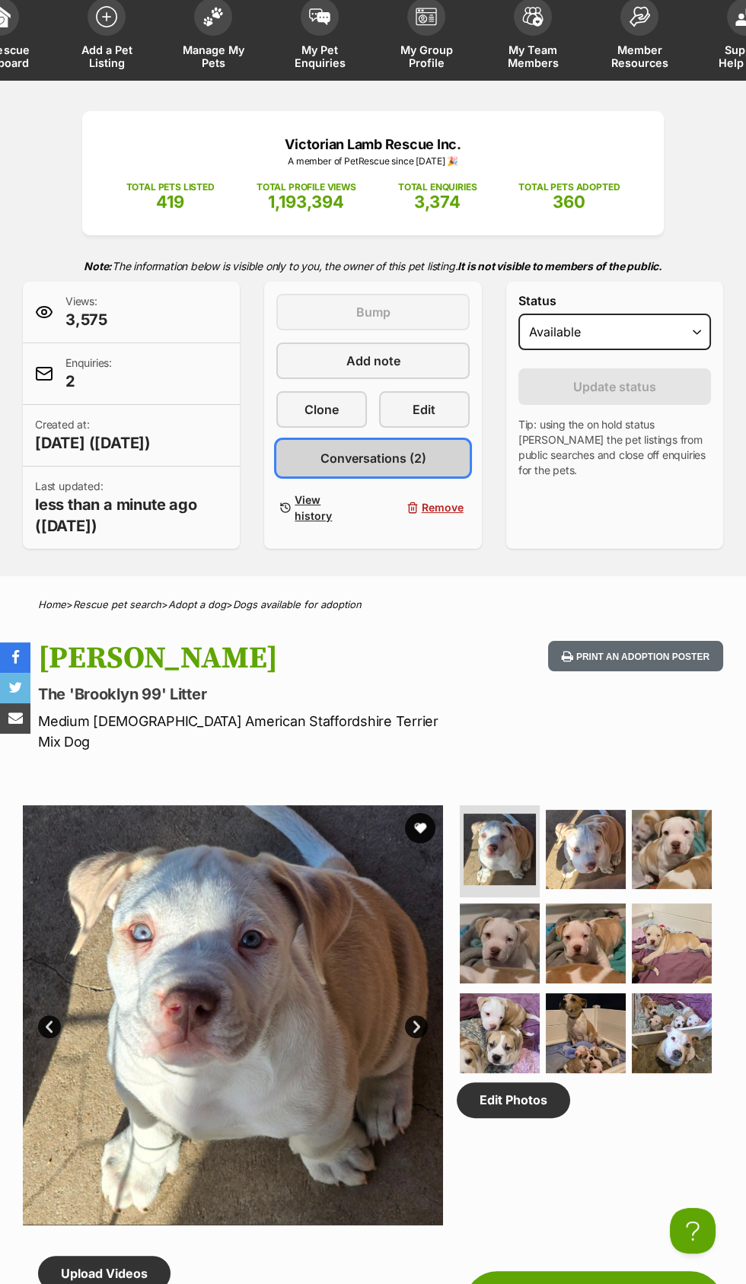
click at [402, 457] on span "Conversations (2)" at bounding box center [373, 458] width 106 height 18
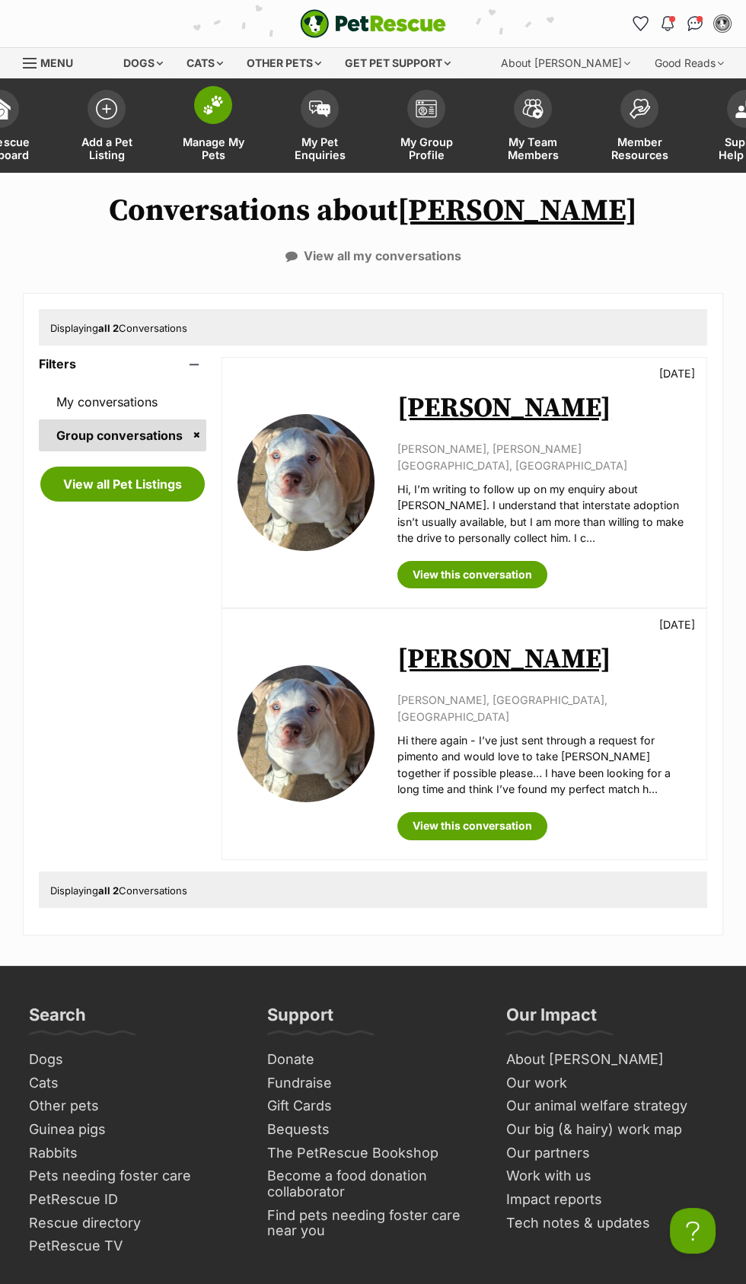
click at [208, 132] on link "Manage My Pets" at bounding box center [213, 127] width 107 height 91
